Goal: Use online tool/utility: Utilize a website feature to perform a specific function

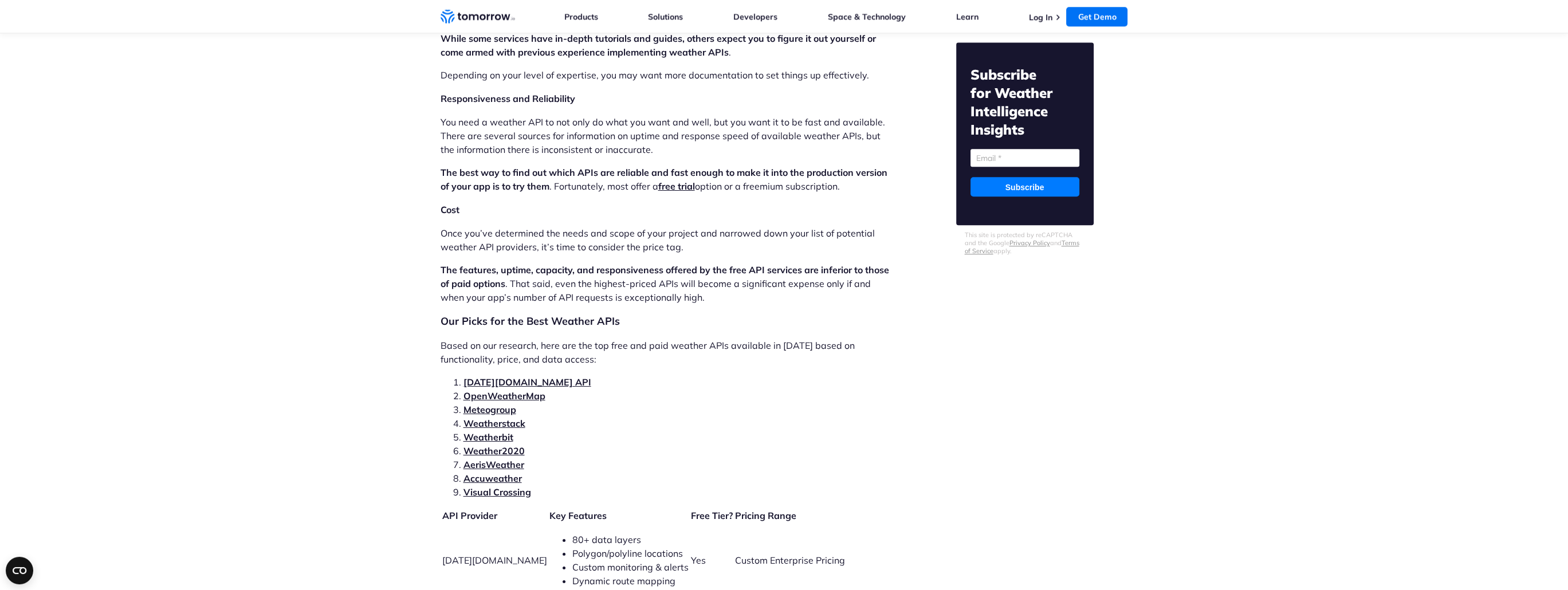
scroll to position [2177, 0]
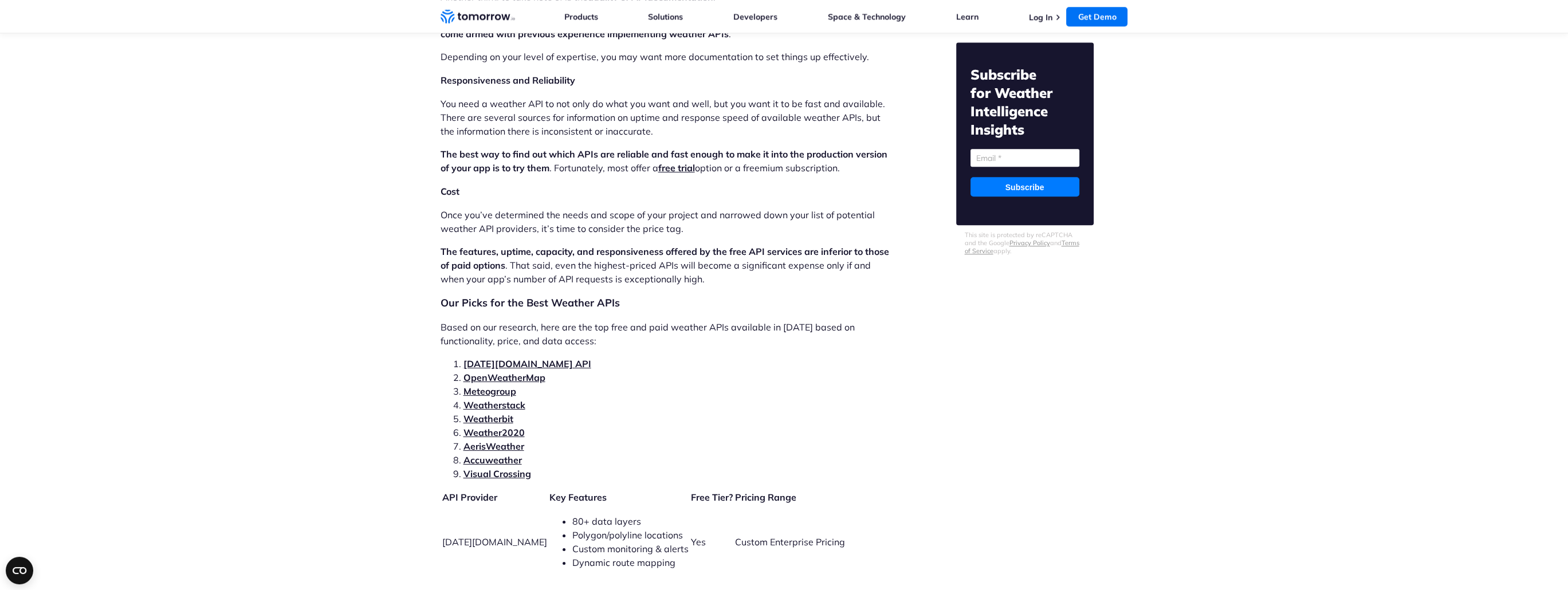
click at [488, 372] on link "OpenWeatherMap" at bounding box center [504, 378] width 82 height 12
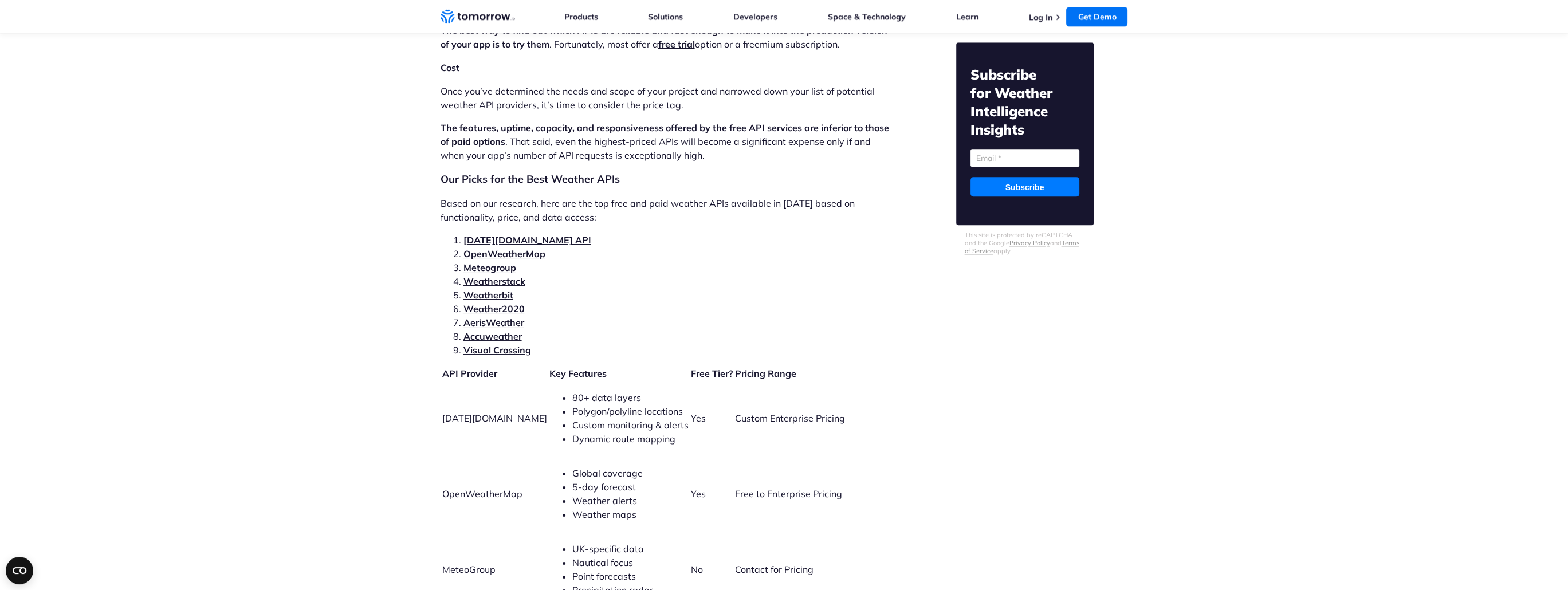
scroll to position [2319, 0]
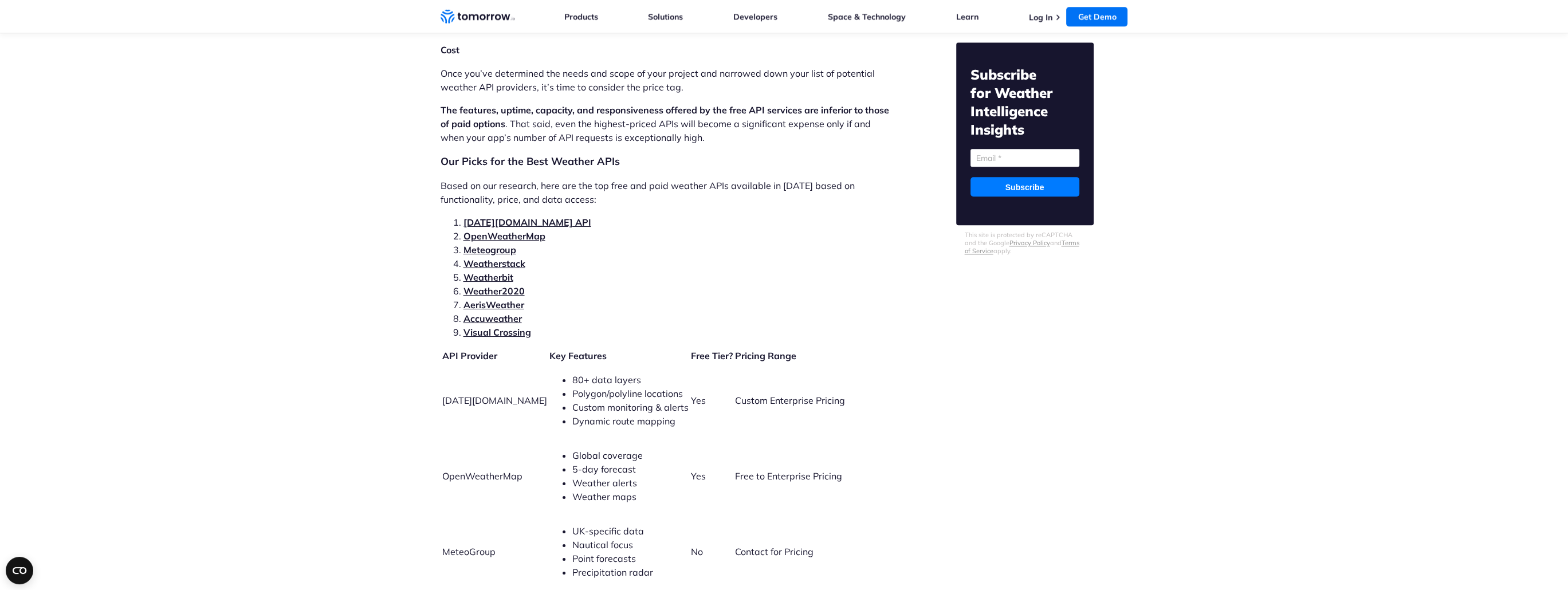
click at [525, 231] on link "OpenWeatherMap" at bounding box center [504, 236] width 82 height 12
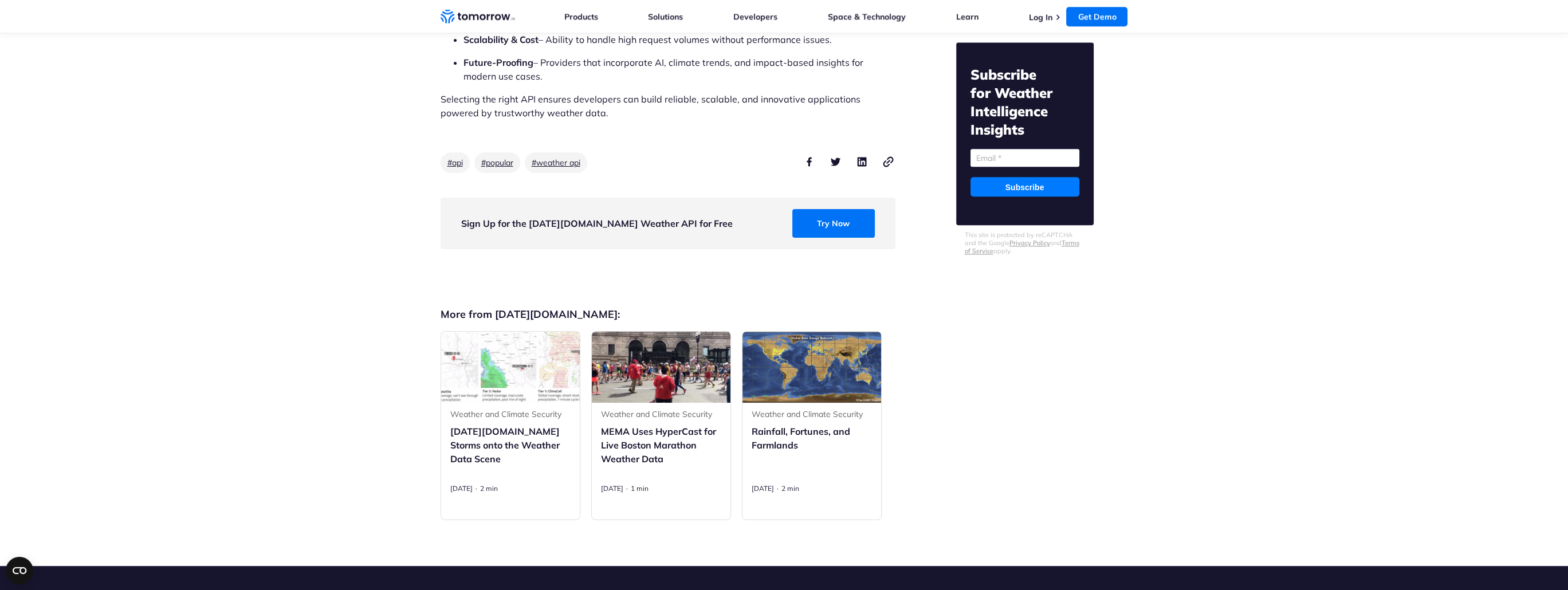
scroll to position [9827, 0]
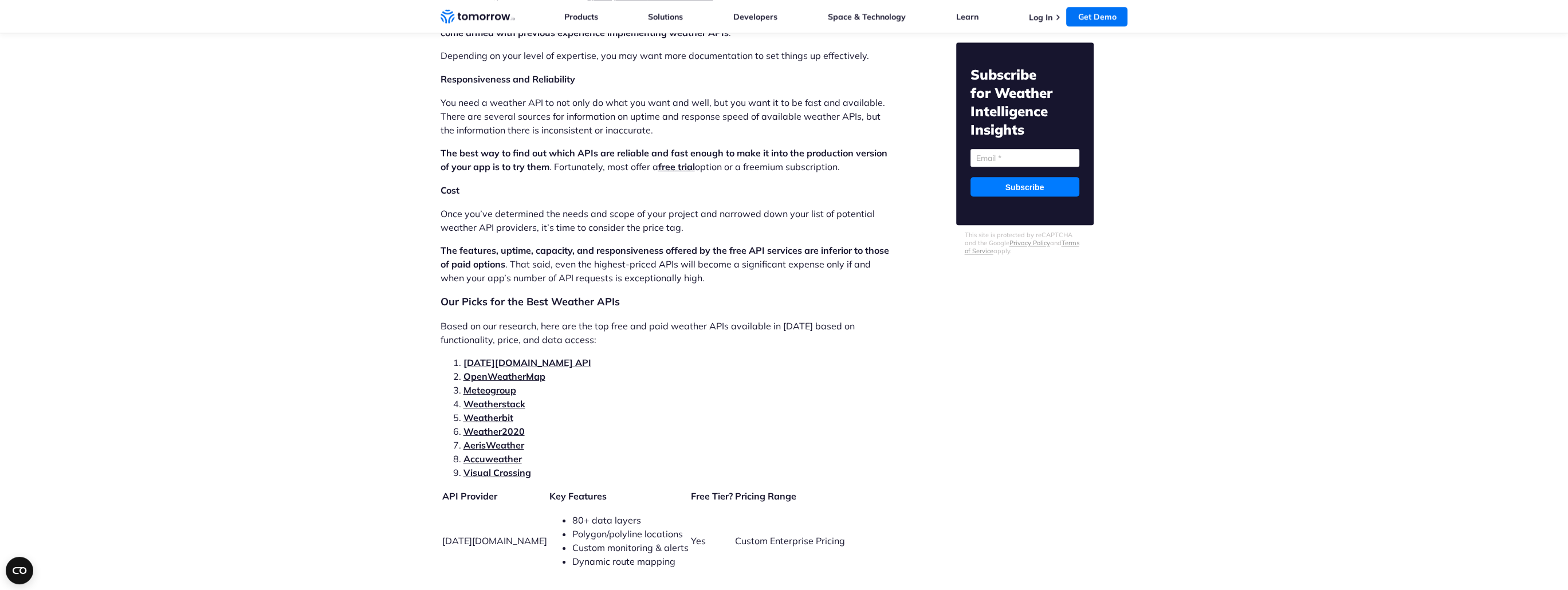
scroll to position [2177, 0]
click at [492, 358] on link "[DATE][DOMAIN_NAME] API" at bounding box center [527, 364] width 128 height 12
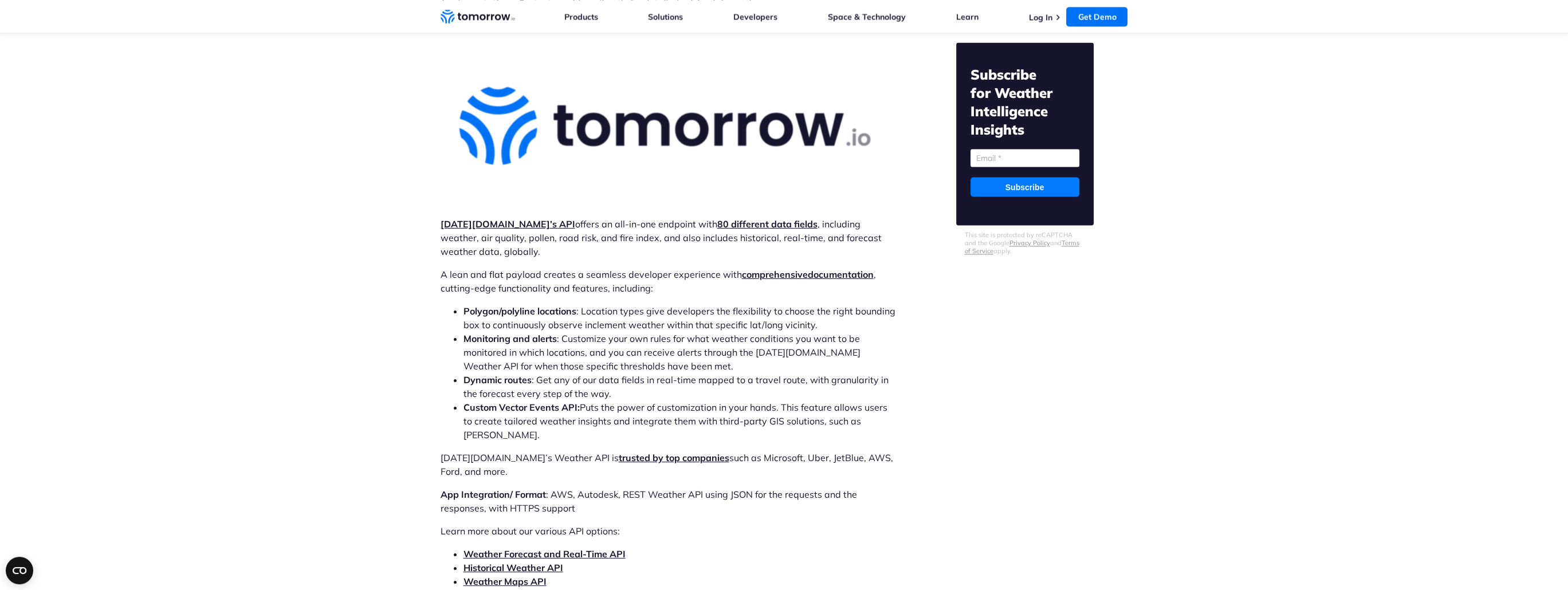
scroll to position [3393, 0]
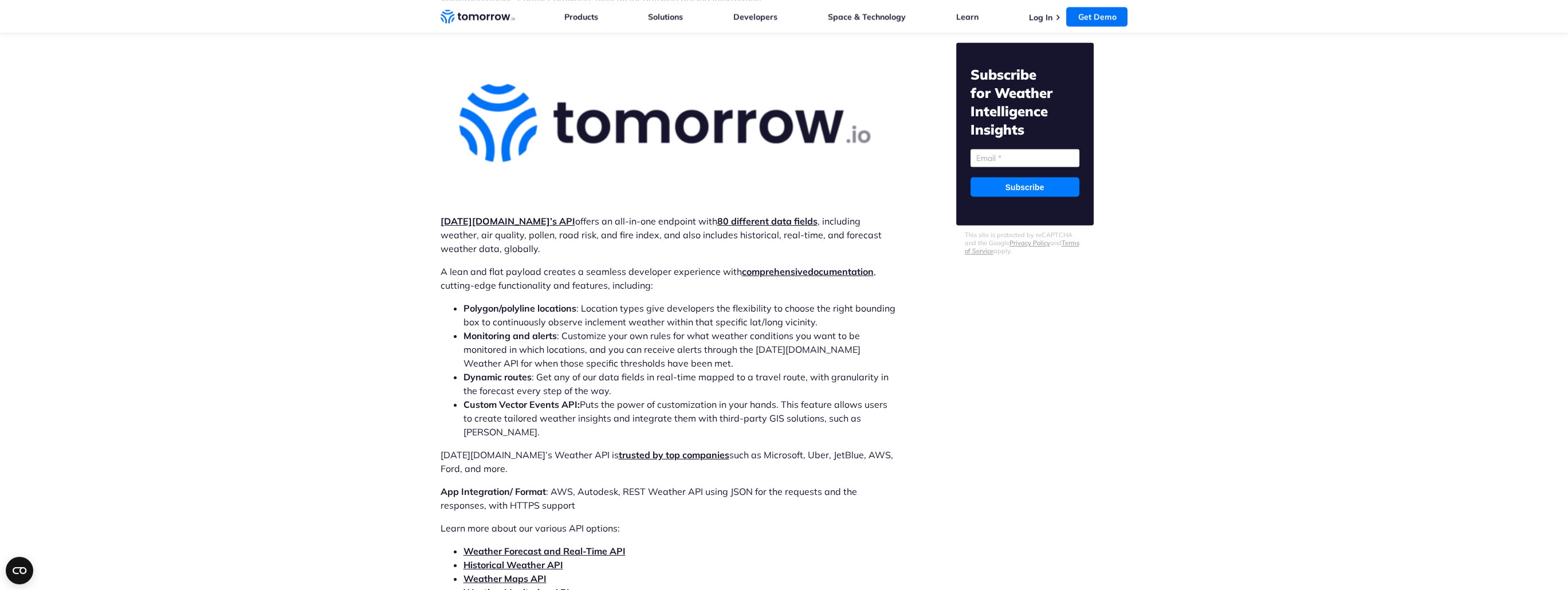
click at [506, 121] on img at bounding box center [668, 123] width 455 height 164
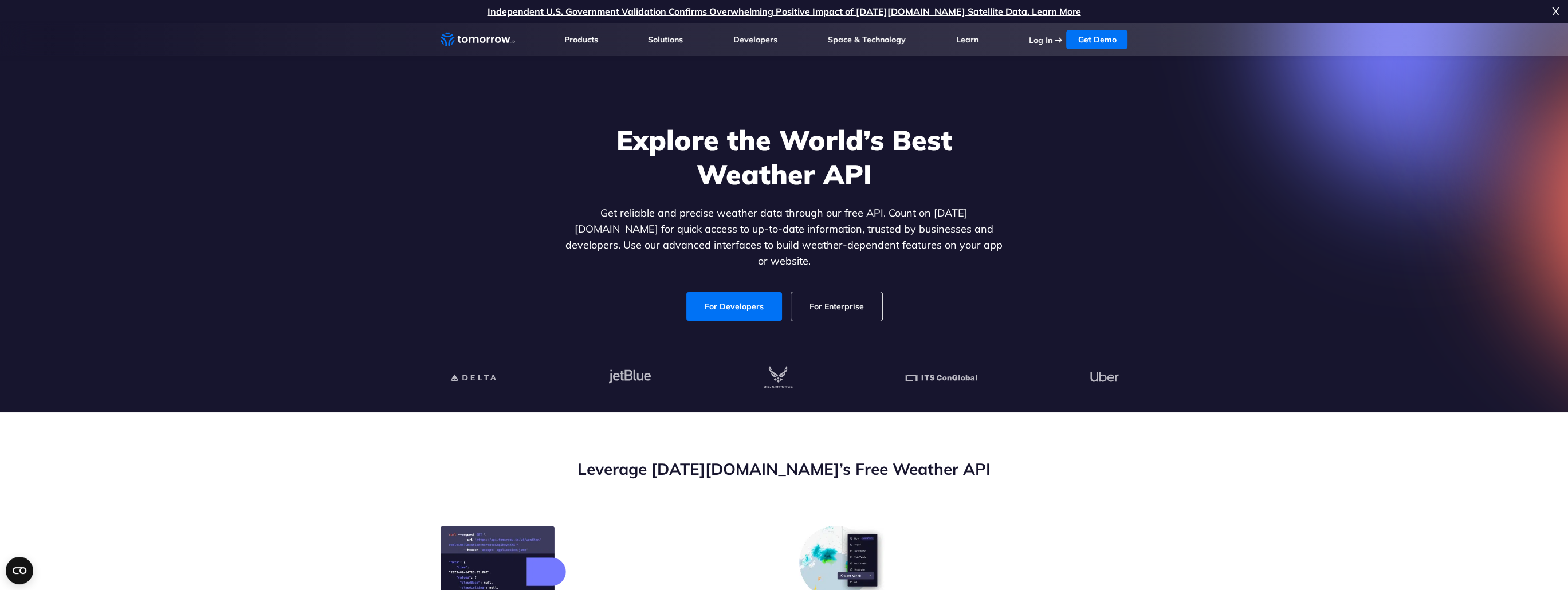
click at [1052, 43] on link "Log In" at bounding box center [1040, 40] width 23 height 10
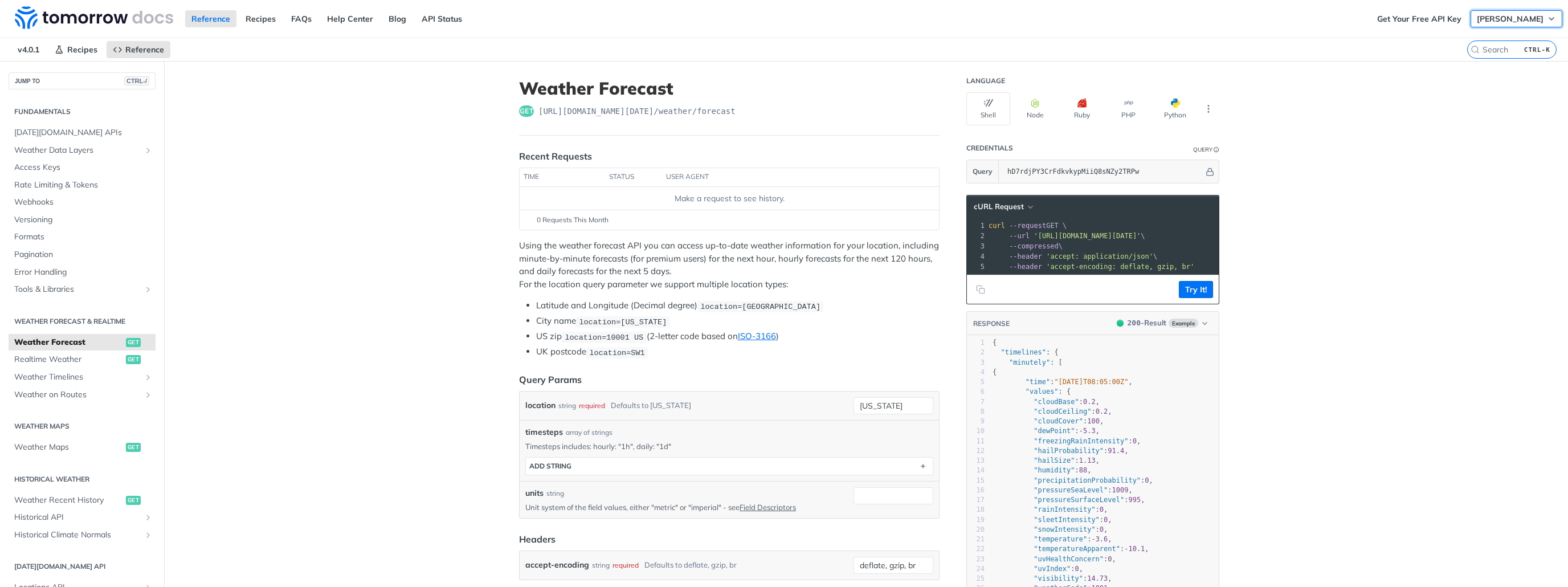
click at [1520, 23] on span "peter pe" at bounding box center [1510, 19] width 67 height 10
click at [1535, 17] on button "[PERSON_NAME]" at bounding box center [1516, 19] width 92 height 17
click at [22, 17] on img at bounding box center [93, 18] width 158 height 23
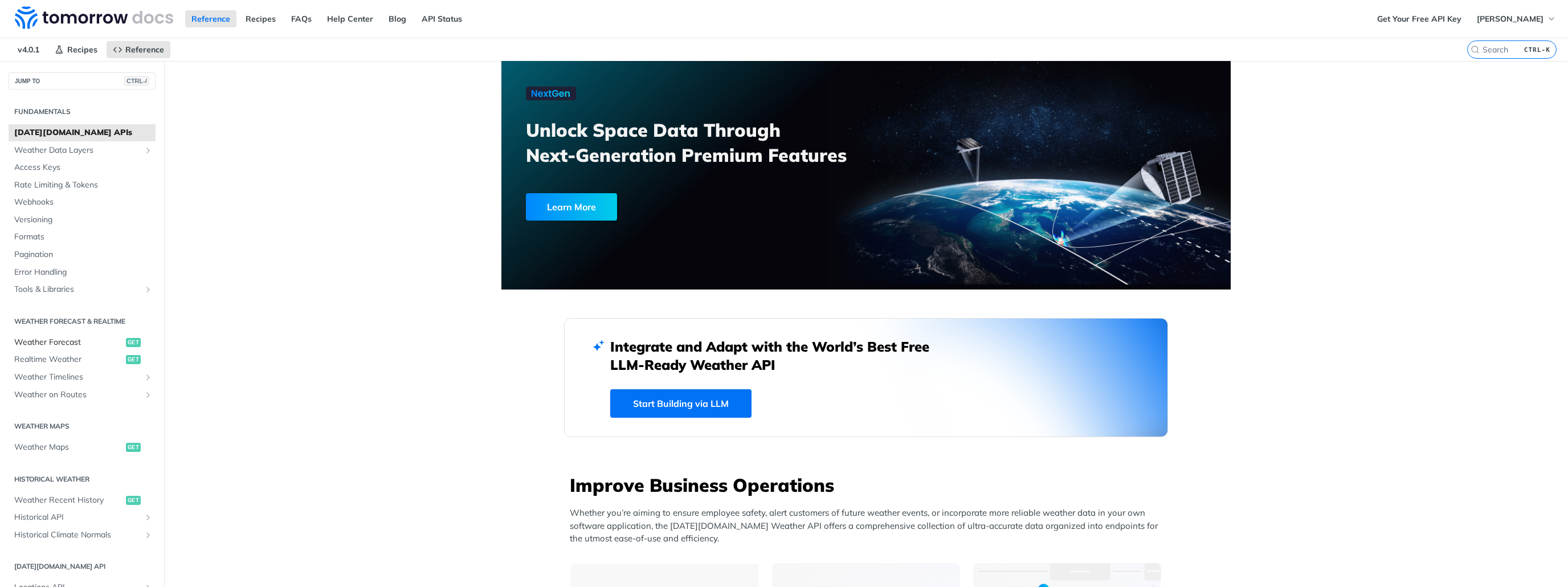
click at [33, 344] on span "Weather Forecast" at bounding box center [69, 343] width 108 height 12
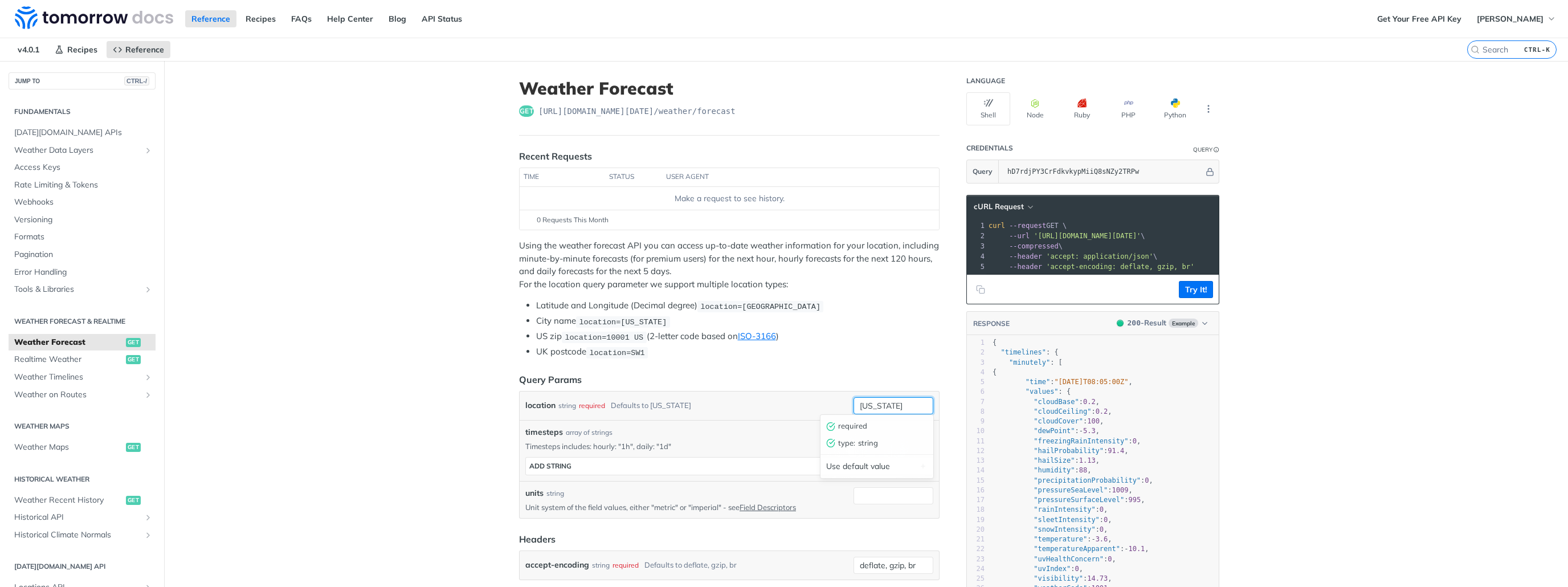
click at [874, 401] on input "[US_STATE]" at bounding box center [893, 406] width 80 height 17
click at [878, 401] on input "[US_STATE]" at bounding box center [893, 406] width 80 height 17
click at [919, 401] on input "[US_STATE]" at bounding box center [893, 406] width 80 height 17
click at [916, 401] on input "[US_STATE]" at bounding box center [893, 406] width 80 height 17
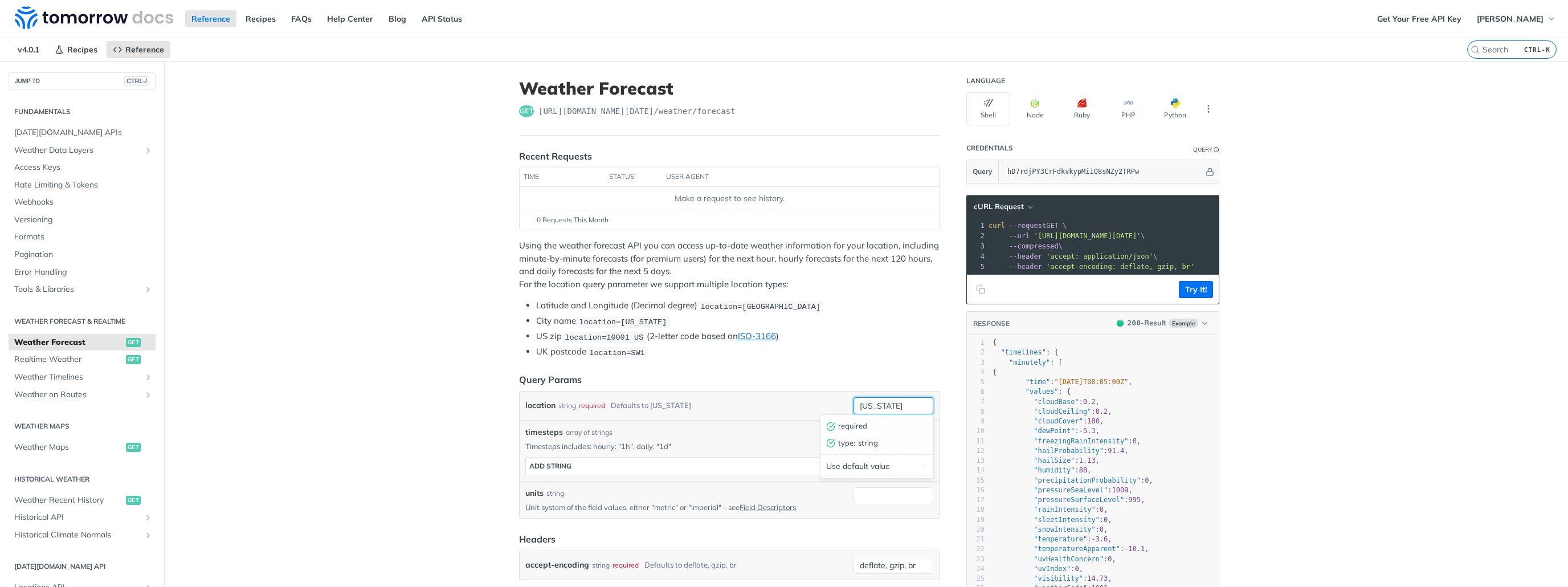
drag, startPoint x: 911, startPoint y: 404, endPoint x: 849, endPoint y: 407, distance: 62.1
click at [853, 407] on input "[US_STATE]" at bounding box center [893, 406] width 80 height 17
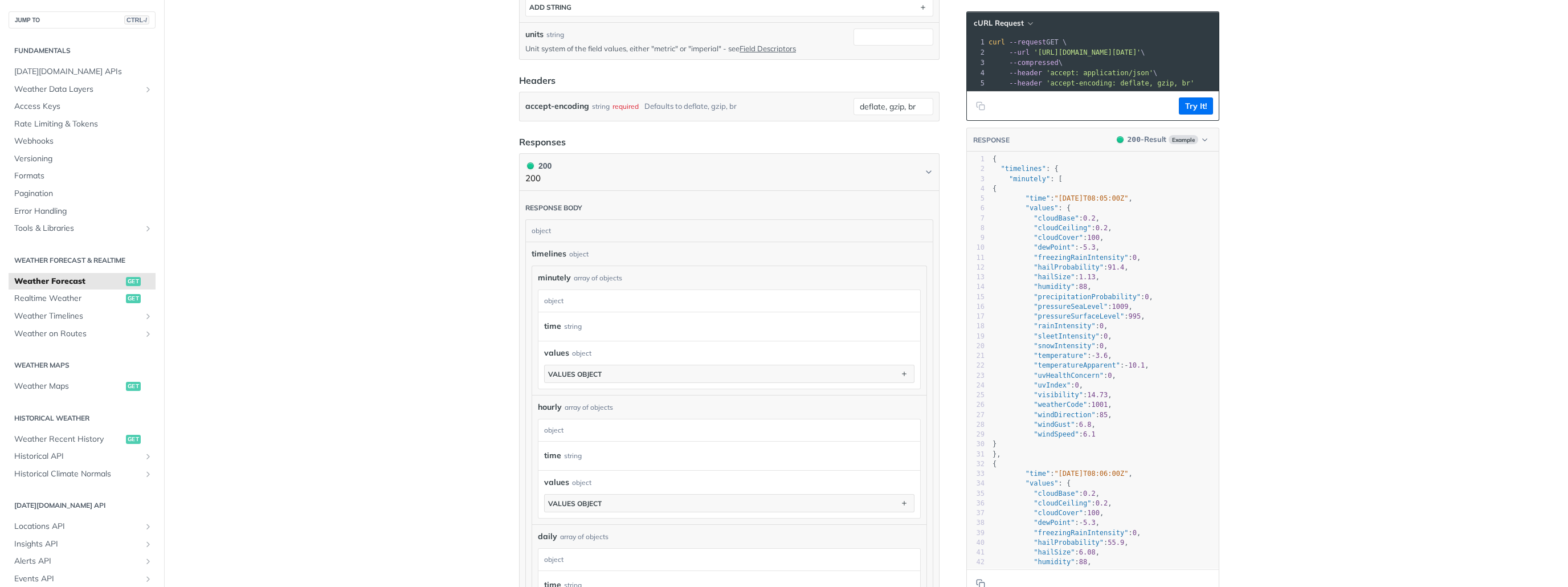
scroll to position [231, 0]
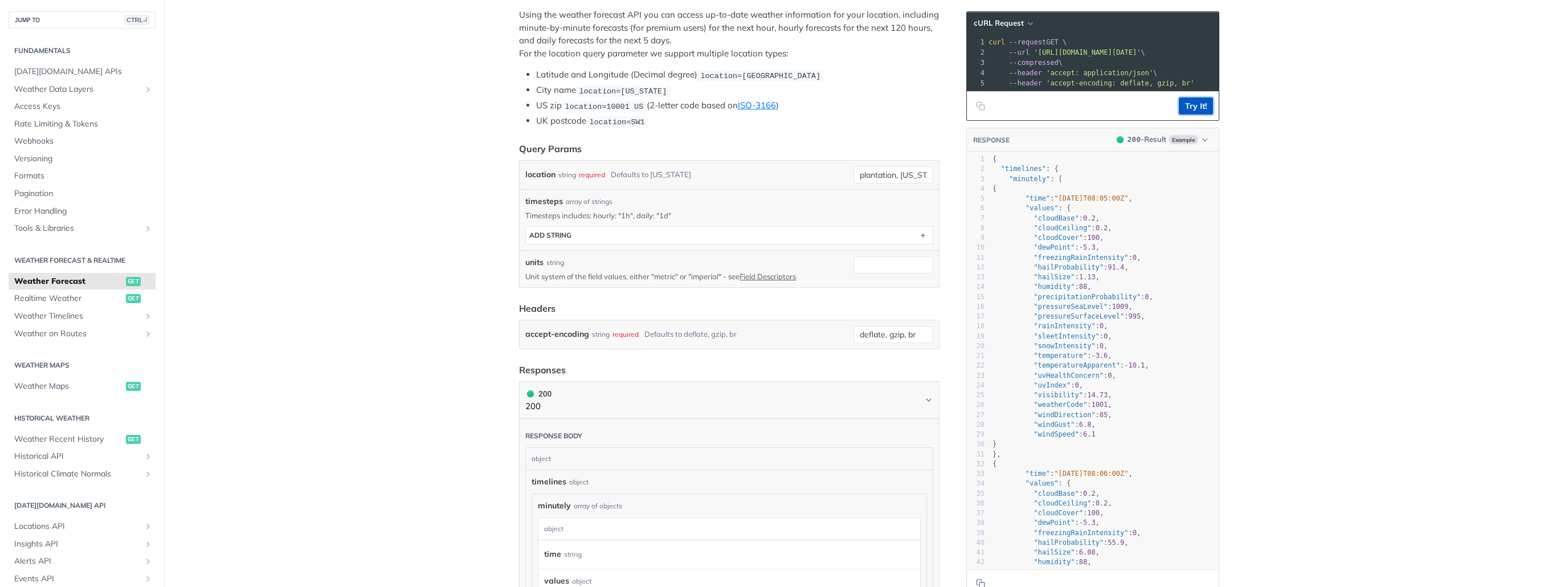
click at [1200, 114] on button "Try It!" at bounding box center [1196, 106] width 34 height 17
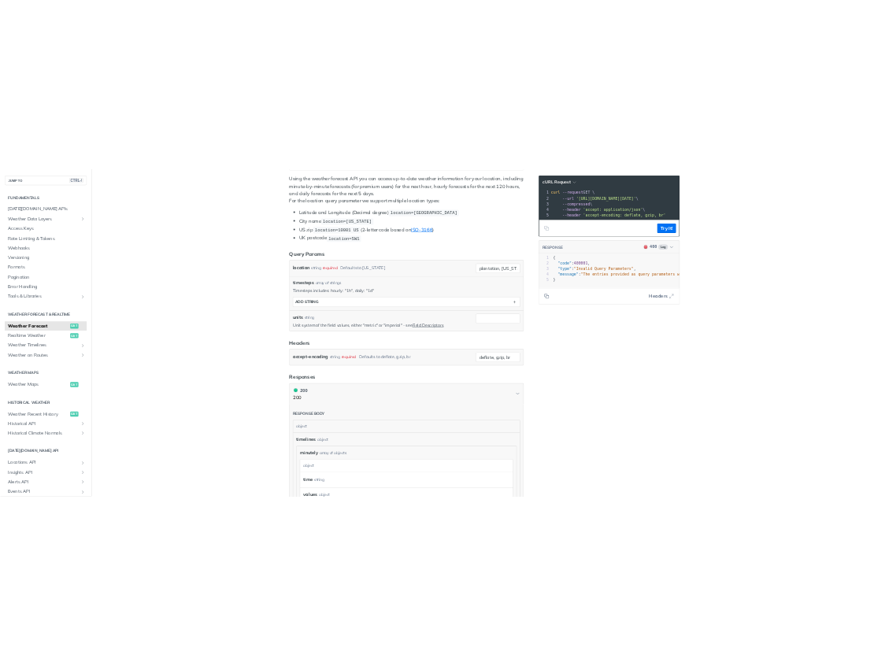
scroll to position [321, 0]
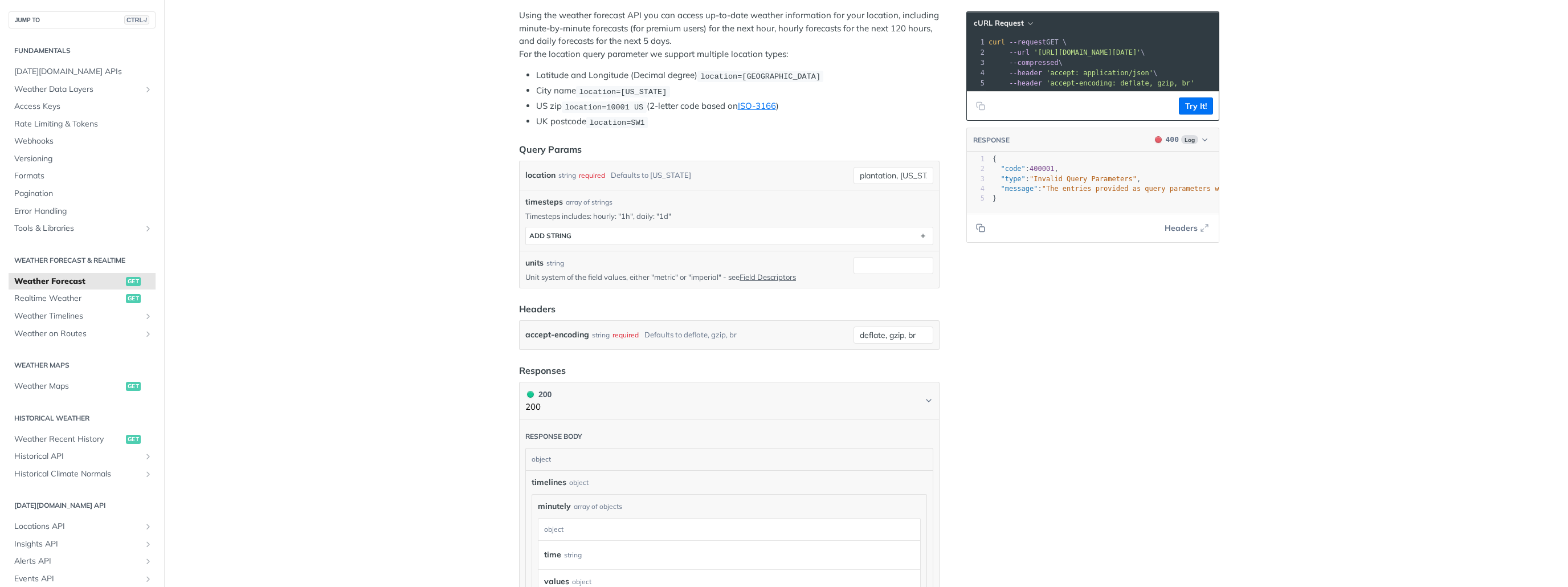
click at [1368, 61] on main "JUMP TO CTRL-/ Fundamentals Tomorrow.io APIs Weather Data Layers Core Probabili…" at bounding box center [784, 536] width 1568 height 1414
click at [444, 139] on main "JUMP TO CTRL-/ Fundamentals Tomorrow.io APIs Weather Data Layers Core Probabili…" at bounding box center [784, 536] width 1568 height 1414
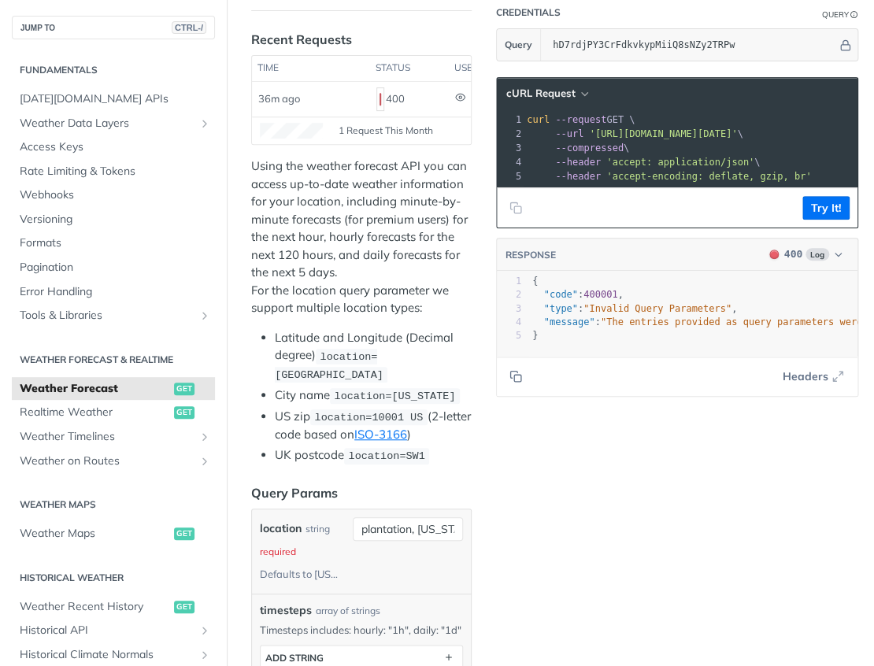
scroll to position [0, 0]
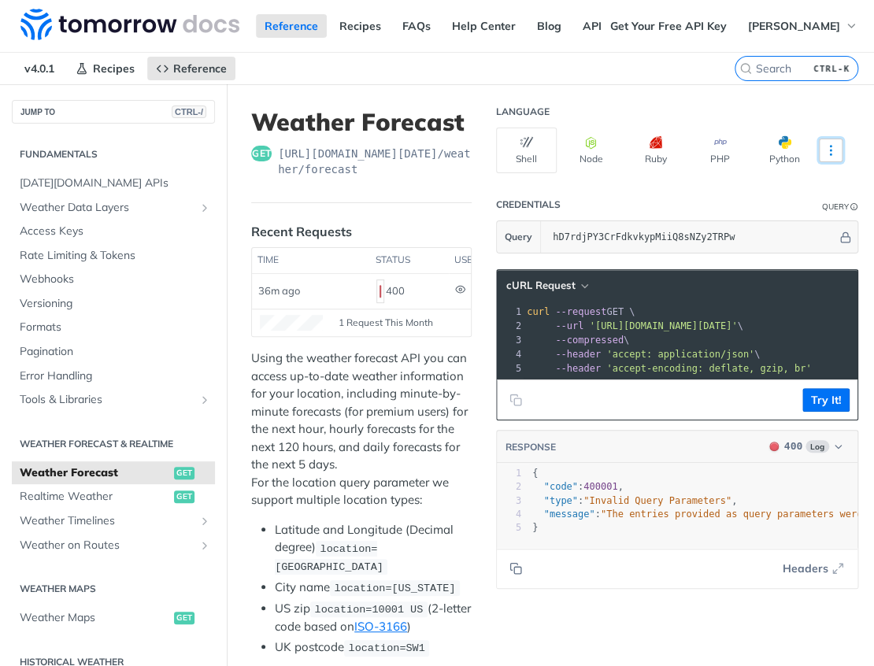
click at [830, 150] on icon "More ellipsis" at bounding box center [831, 150] width 2 height 9
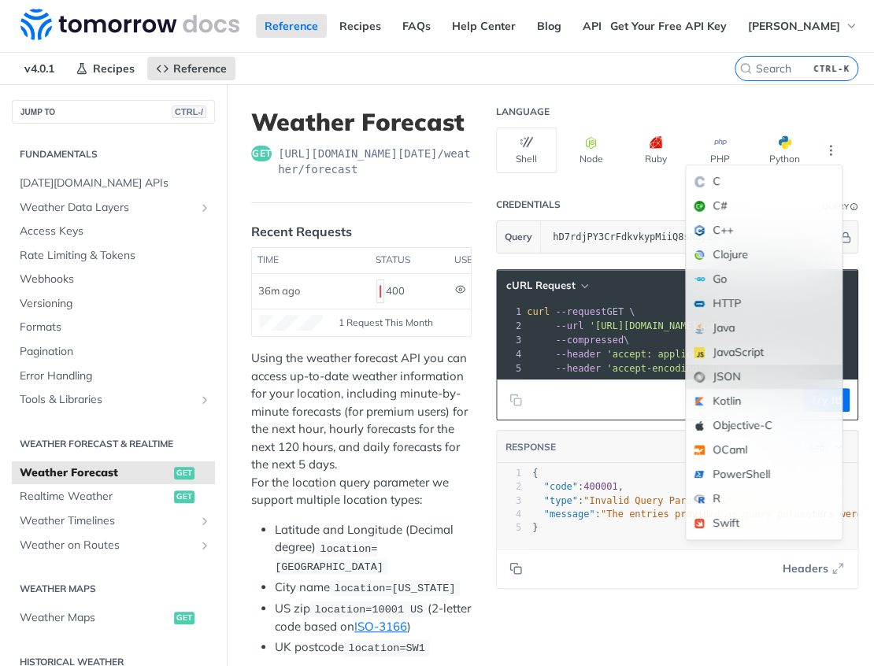
click at [759, 377] on div "JSON" at bounding box center [764, 377] width 156 height 24
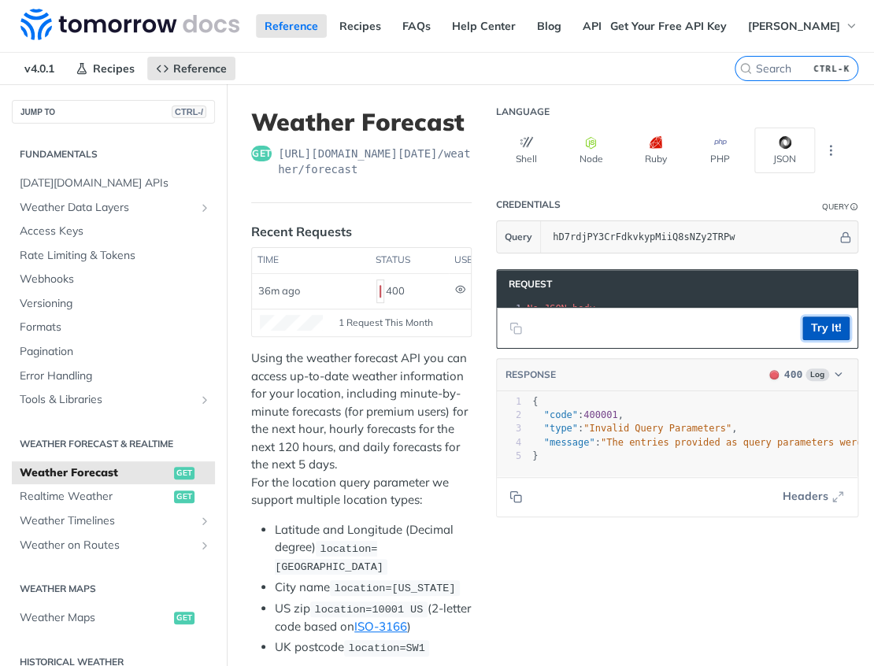
click at [828, 340] on button "Try It!" at bounding box center [826, 329] width 47 height 24
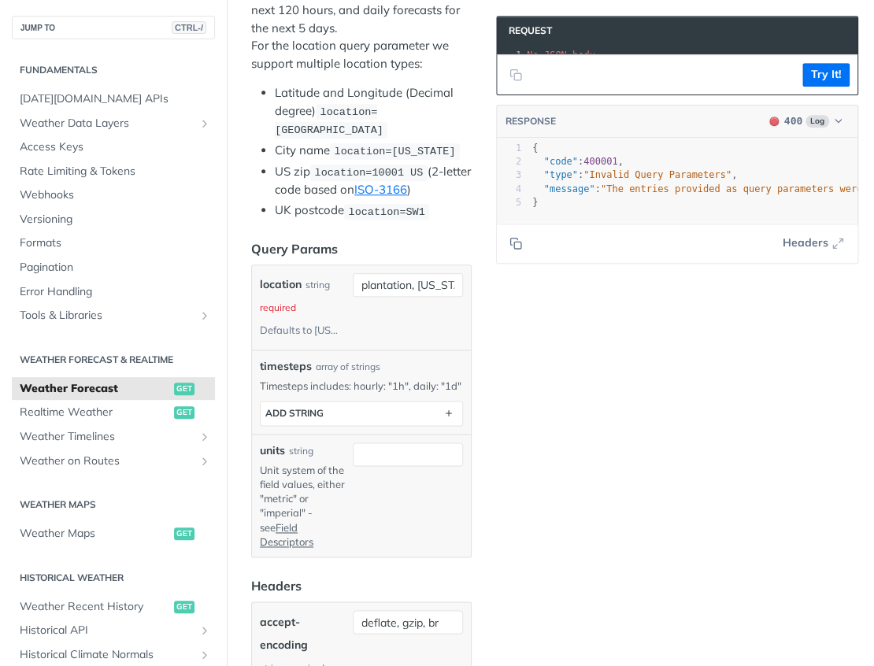
scroll to position [507, 0]
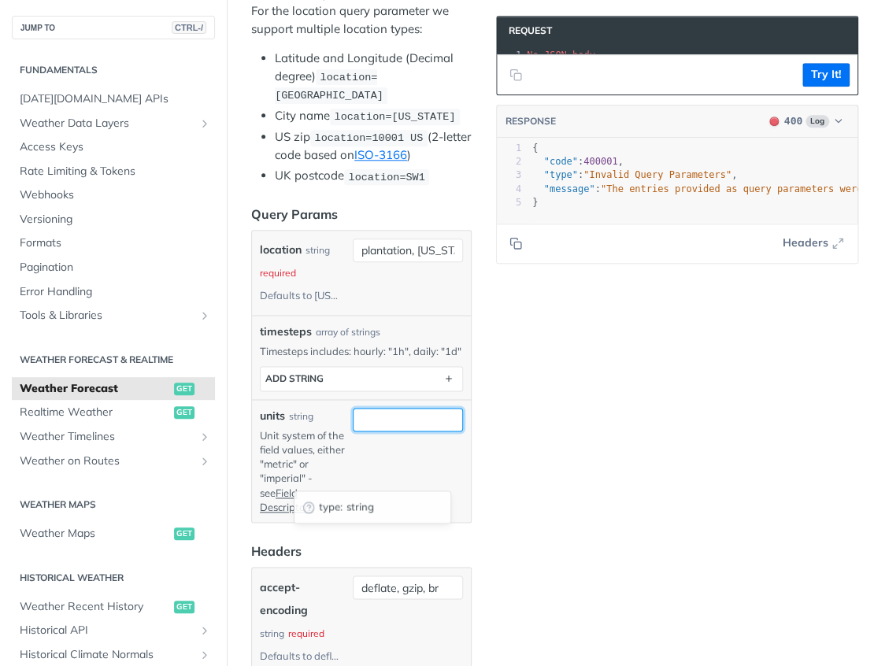
click at [394, 432] on input "units" at bounding box center [408, 420] width 110 height 24
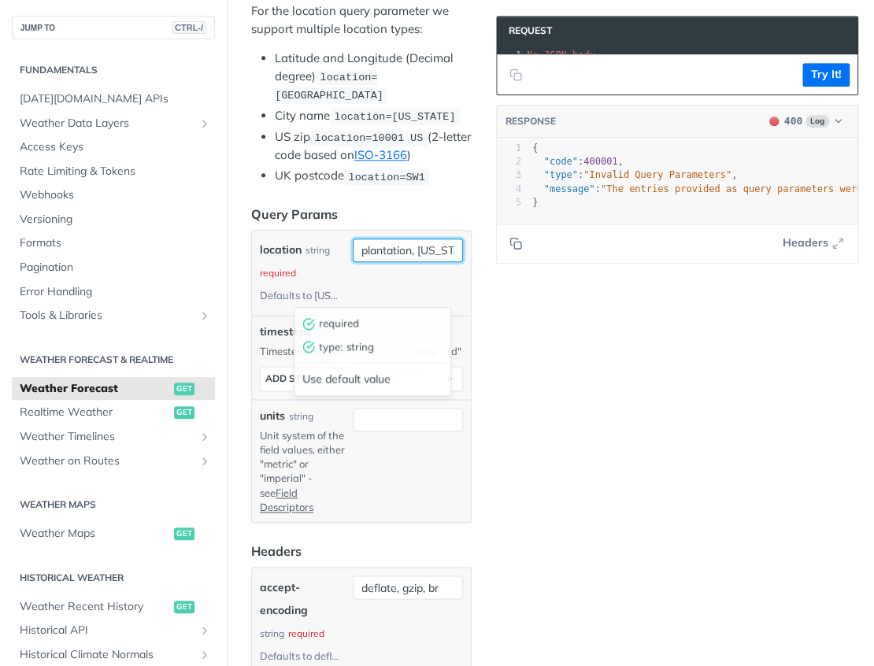
click at [388, 262] on input "plantation, florida" at bounding box center [408, 251] width 110 height 24
click at [408, 387] on div "Use default value" at bounding box center [373, 379] width 156 height 24
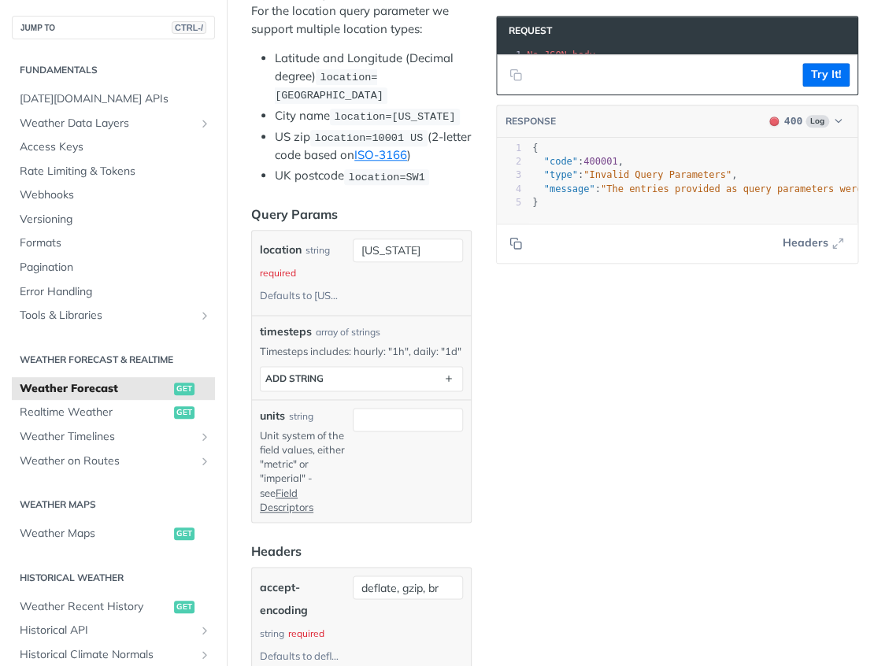
click at [811, 85] on button "Try It!" at bounding box center [826, 75] width 47 height 24
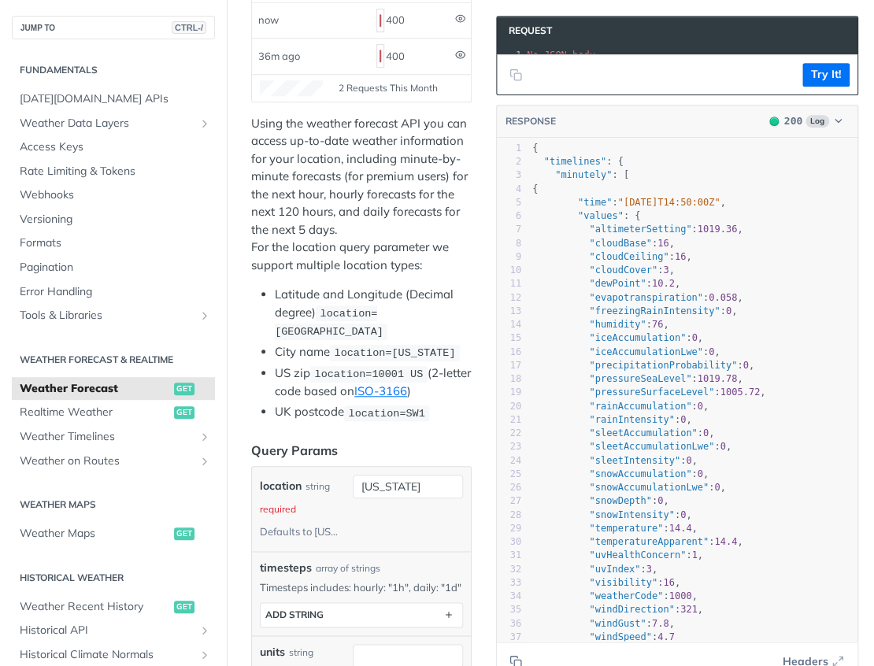
scroll to position [79, 0]
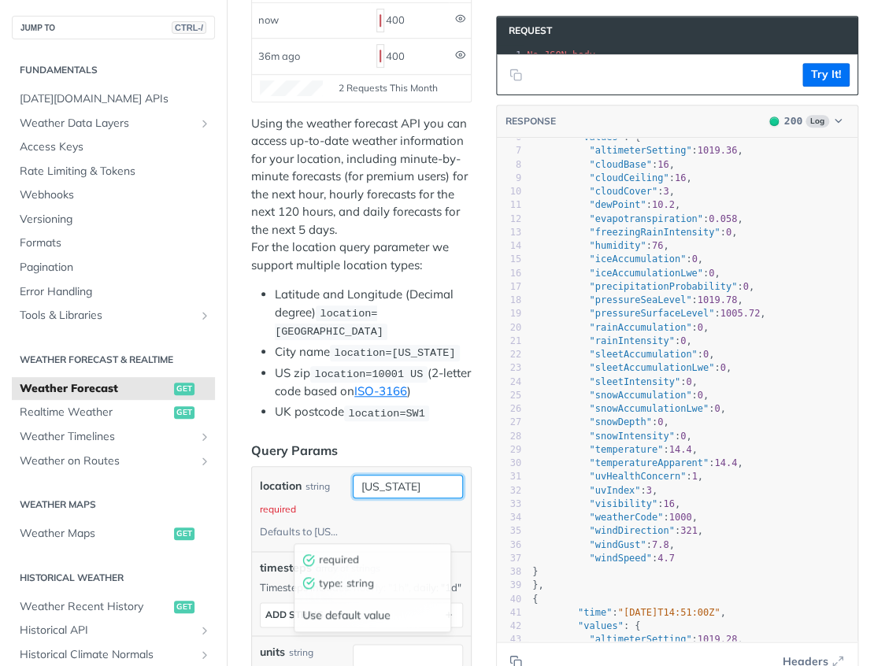
drag, startPoint x: 416, startPoint y: 529, endPoint x: 374, endPoint y: 534, distance: 42.1
click at [374, 499] on input "[US_STATE]" at bounding box center [408, 487] width 110 height 24
type input "n"
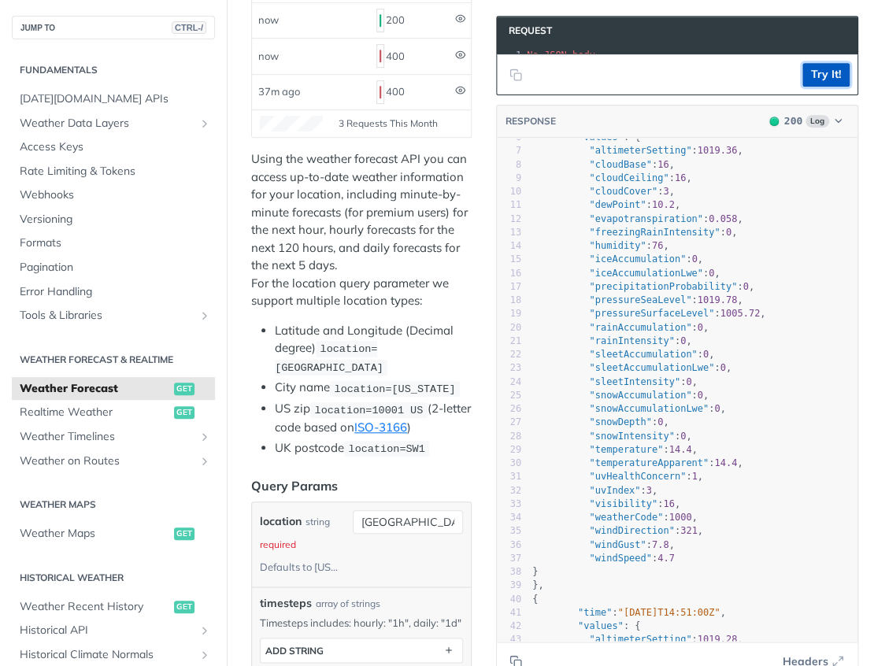
click at [807, 75] on button "Try It!" at bounding box center [826, 75] width 47 height 24
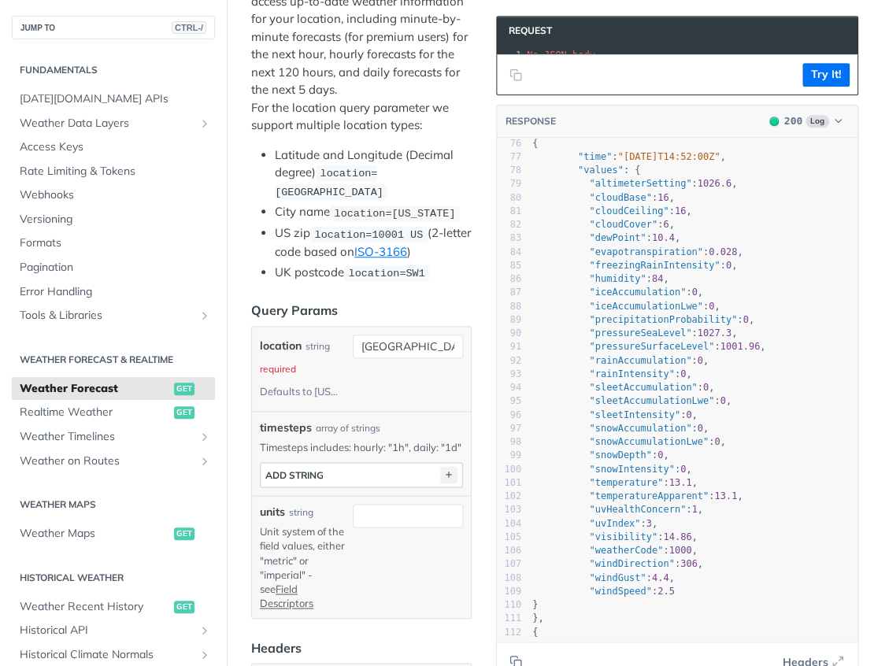
scroll to position [429, 0]
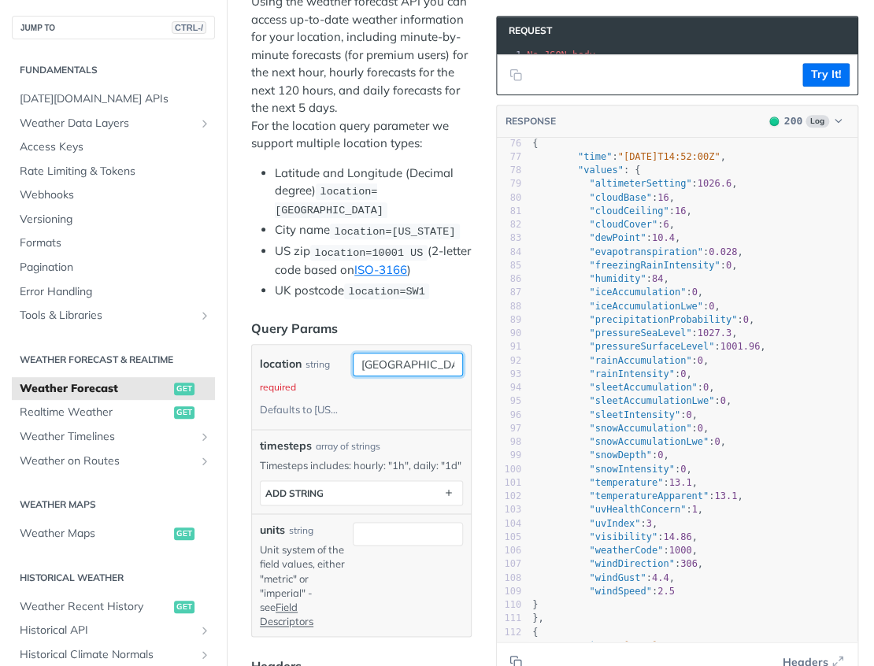
drag, startPoint x: 386, startPoint y: 409, endPoint x: 306, endPoint y: 401, distance: 79.9
click at [306, 401] on div "location string required Defaults to new york miami" at bounding box center [361, 387] width 203 height 69
type input "33322"
click at [407, 277] on link "ISO-3166" at bounding box center [380, 269] width 53 height 15
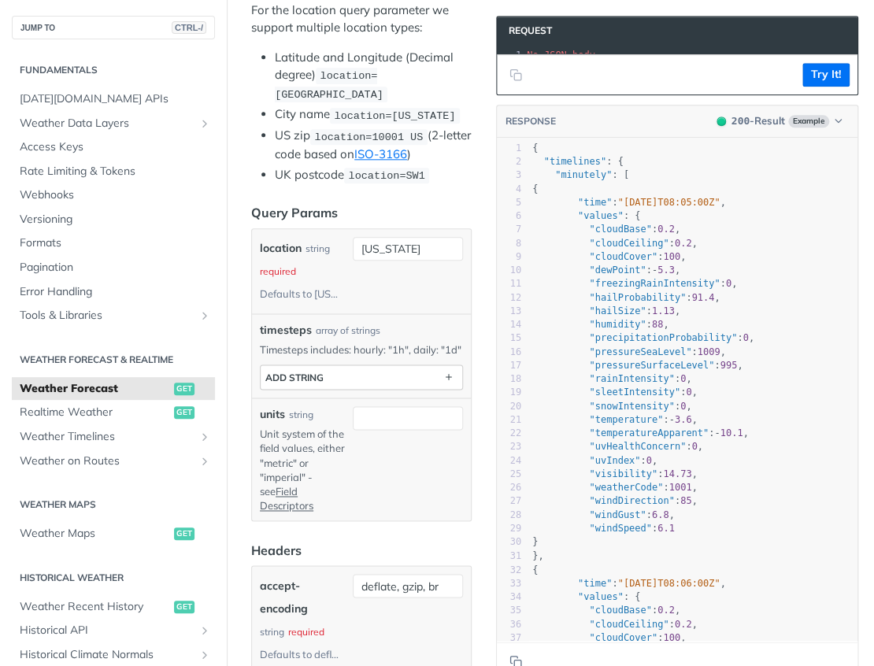
scroll to position [551, 0]
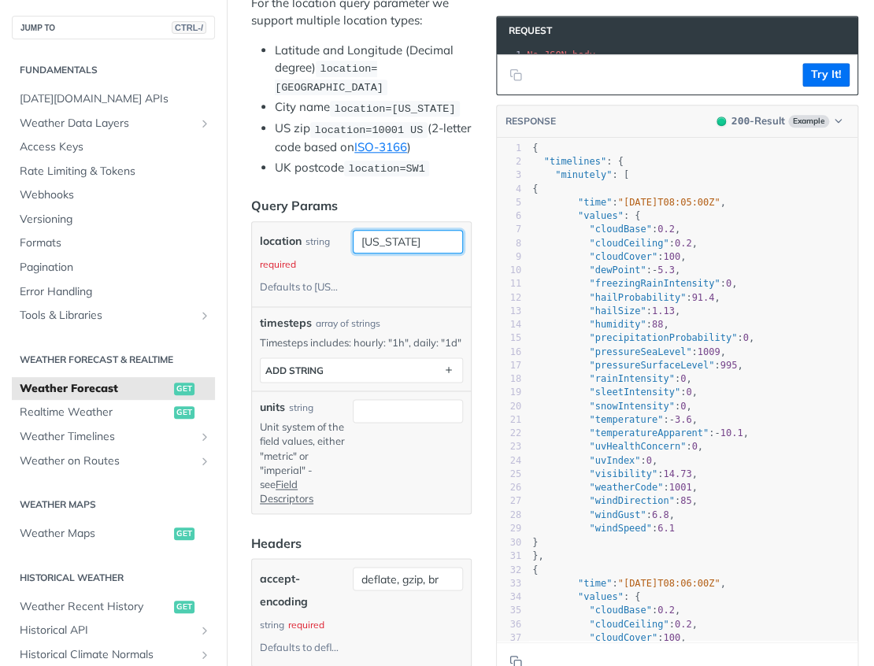
click at [396, 254] on input "[US_STATE]" at bounding box center [408, 242] width 110 height 24
type input "33322"
click at [410, 215] on header "Query Params" at bounding box center [361, 205] width 221 height 19
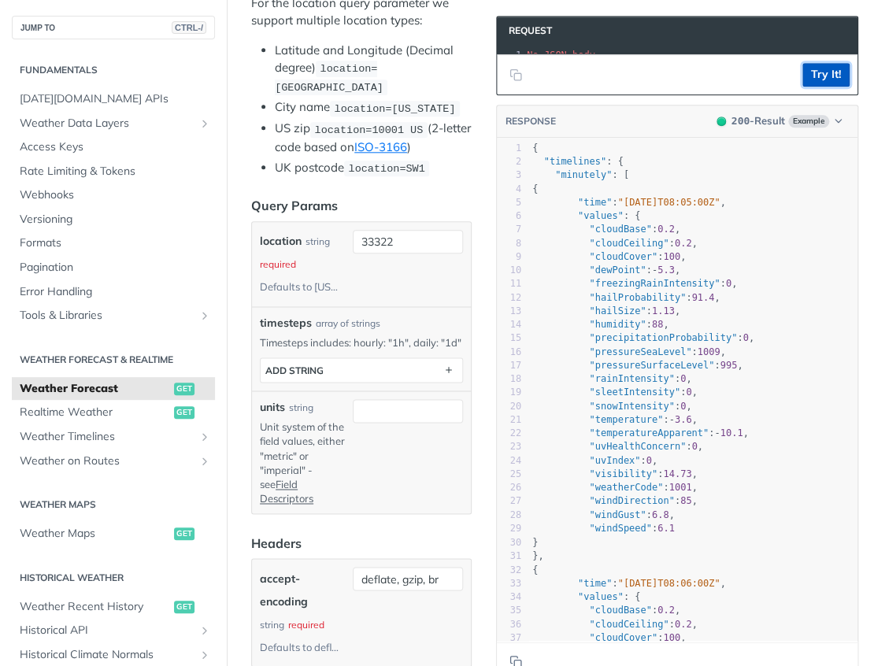
click at [816, 87] on button "Try It!" at bounding box center [826, 75] width 47 height 24
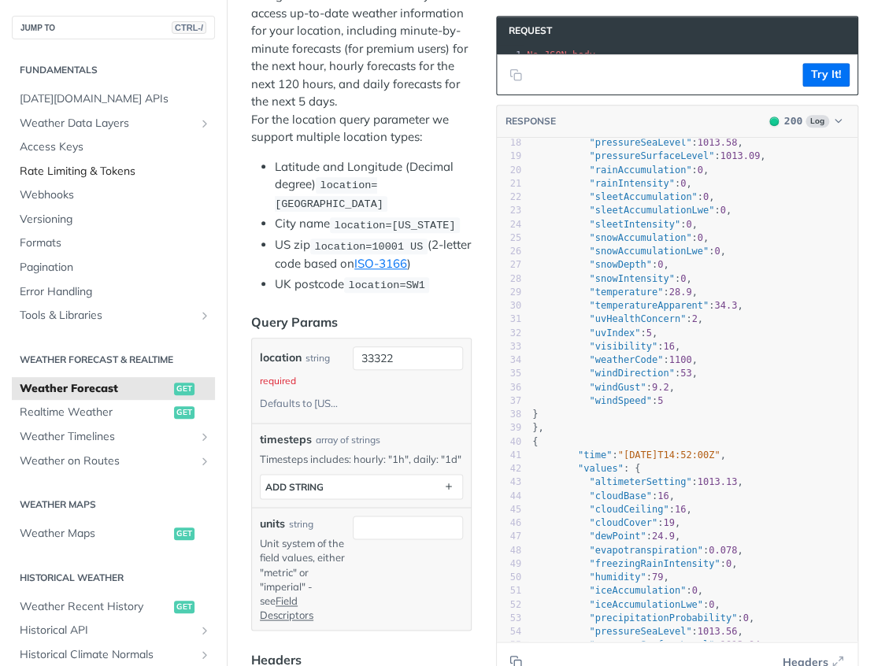
scroll to position [0, 0]
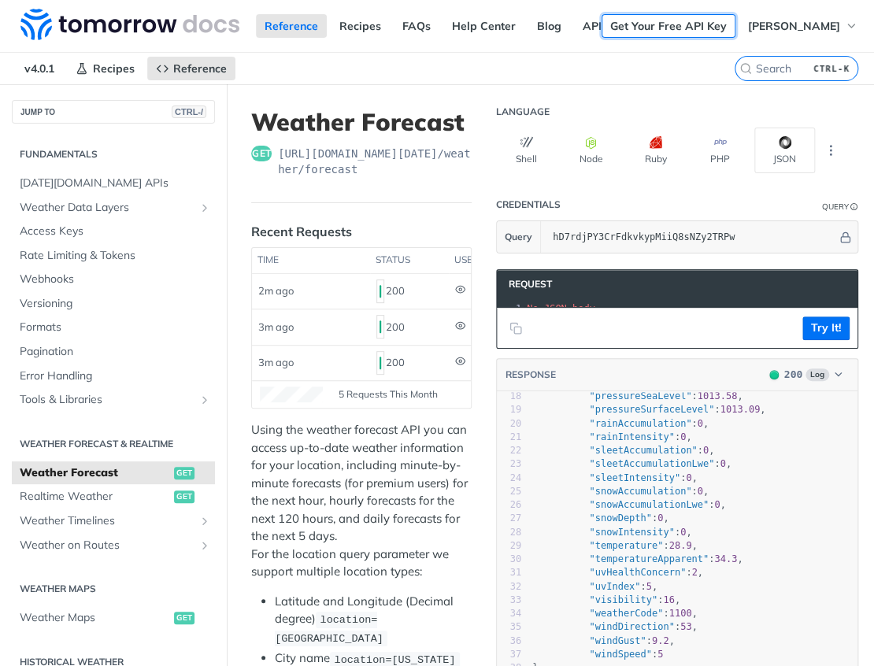
click at [721, 28] on link "Get Your Free API Key" at bounding box center [669, 26] width 134 height 24
